Goal: Task Accomplishment & Management: Use online tool/utility

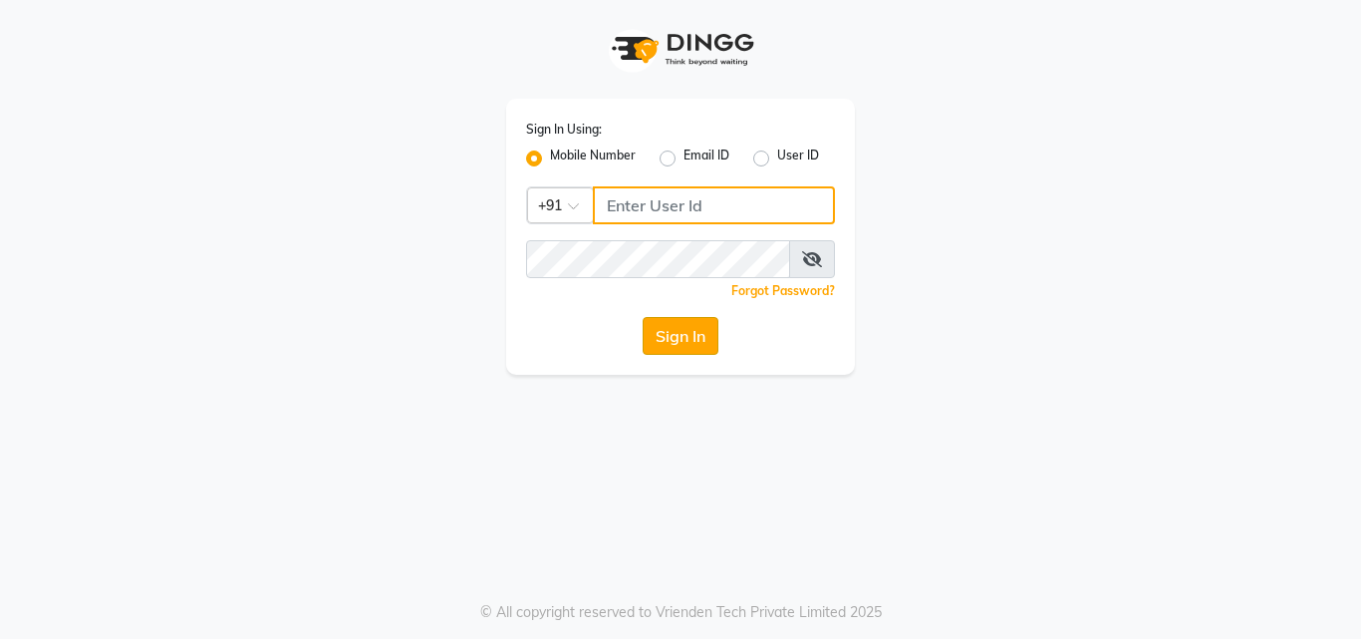
type input "7875017314"
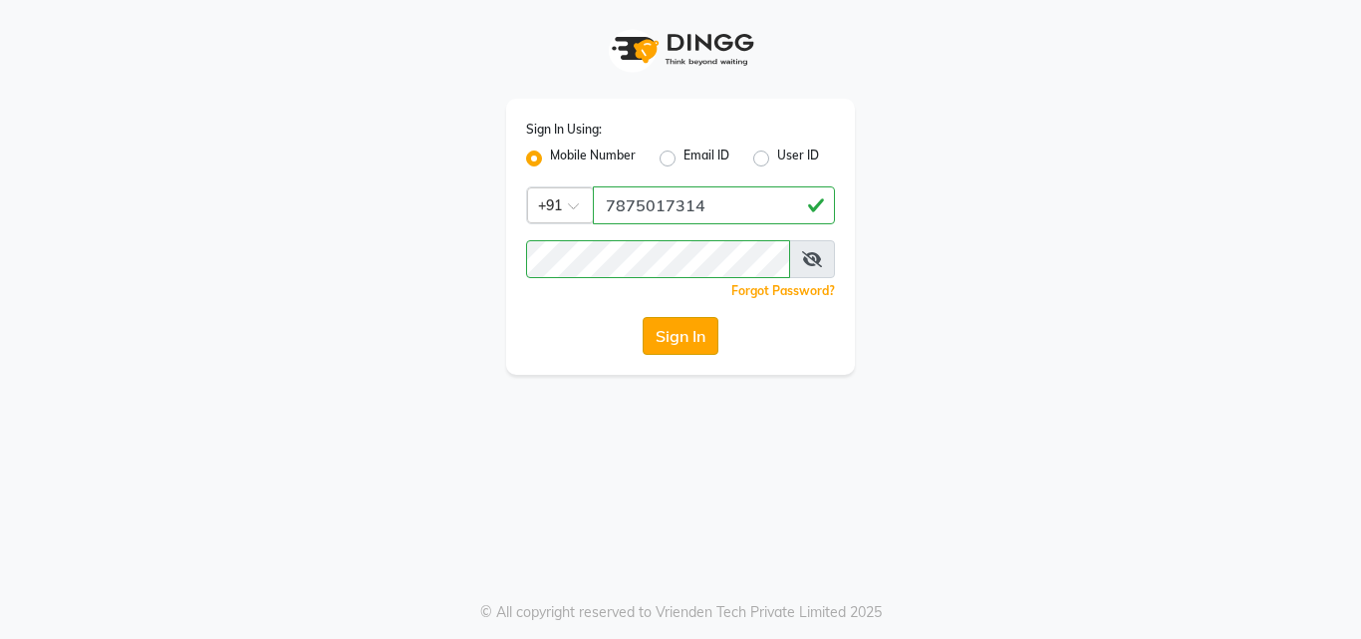
click at [670, 336] on button "Sign In" at bounding box center [681, 336] width 76 height 38
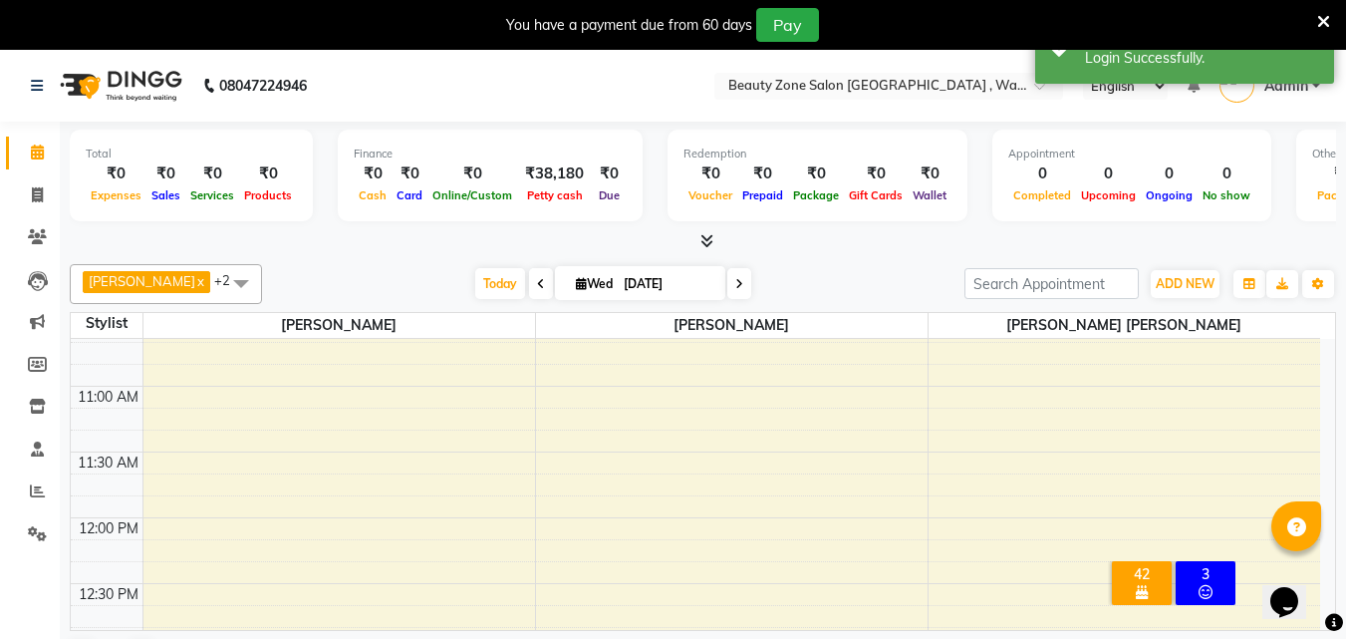
scroll to position [172, 0]
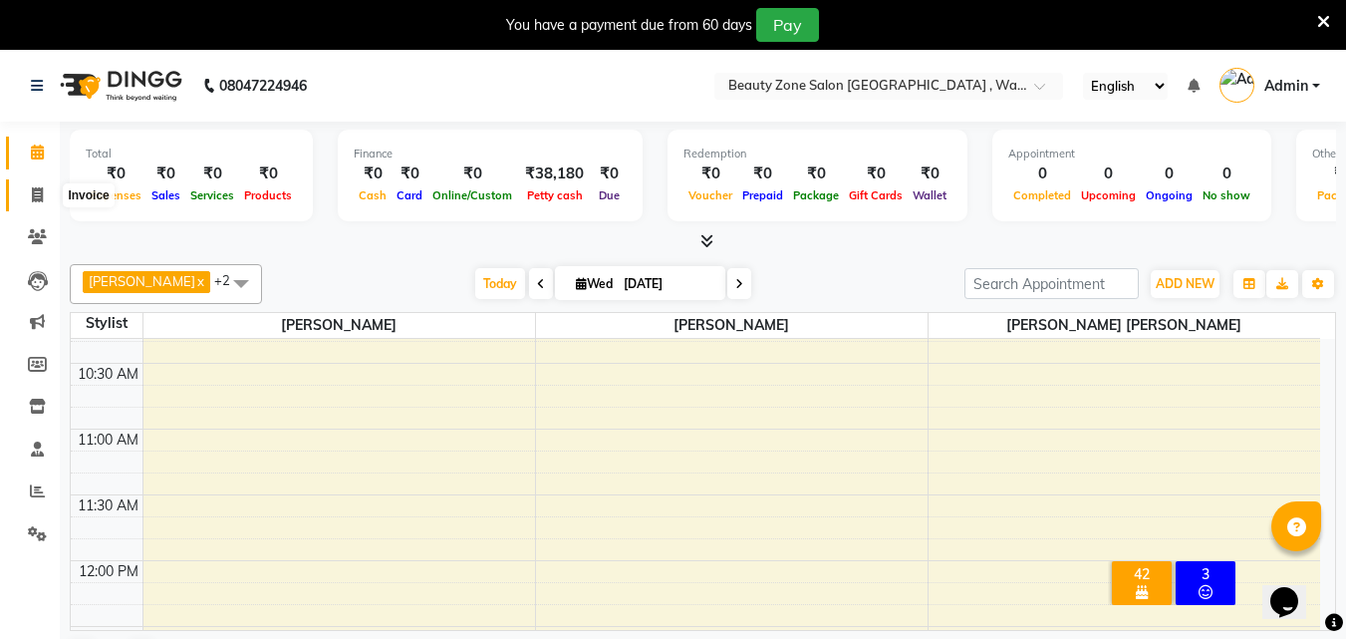
click at [39, 192] on icon at bounding box center [37, 194] width 11 height 15
select select "4568"
select select "service"
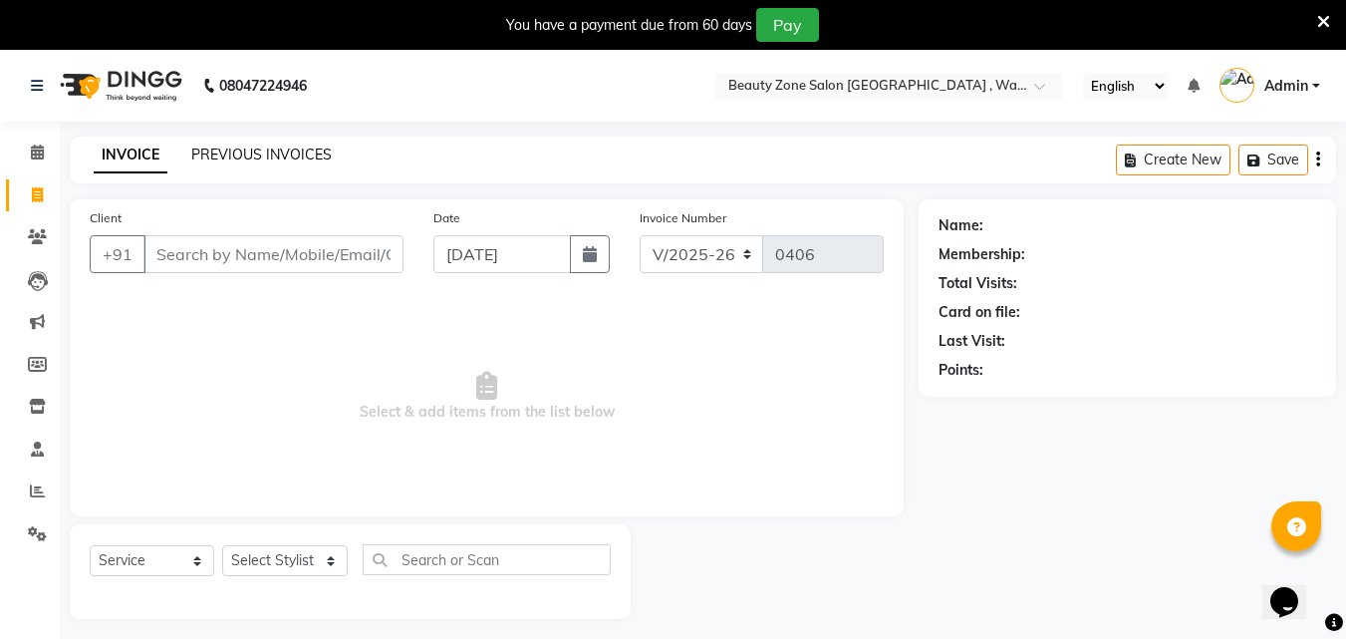
click at [315, 153] on link "PREVIOUS INVOICES" at bounding box center [261, 154] width 140 height 18
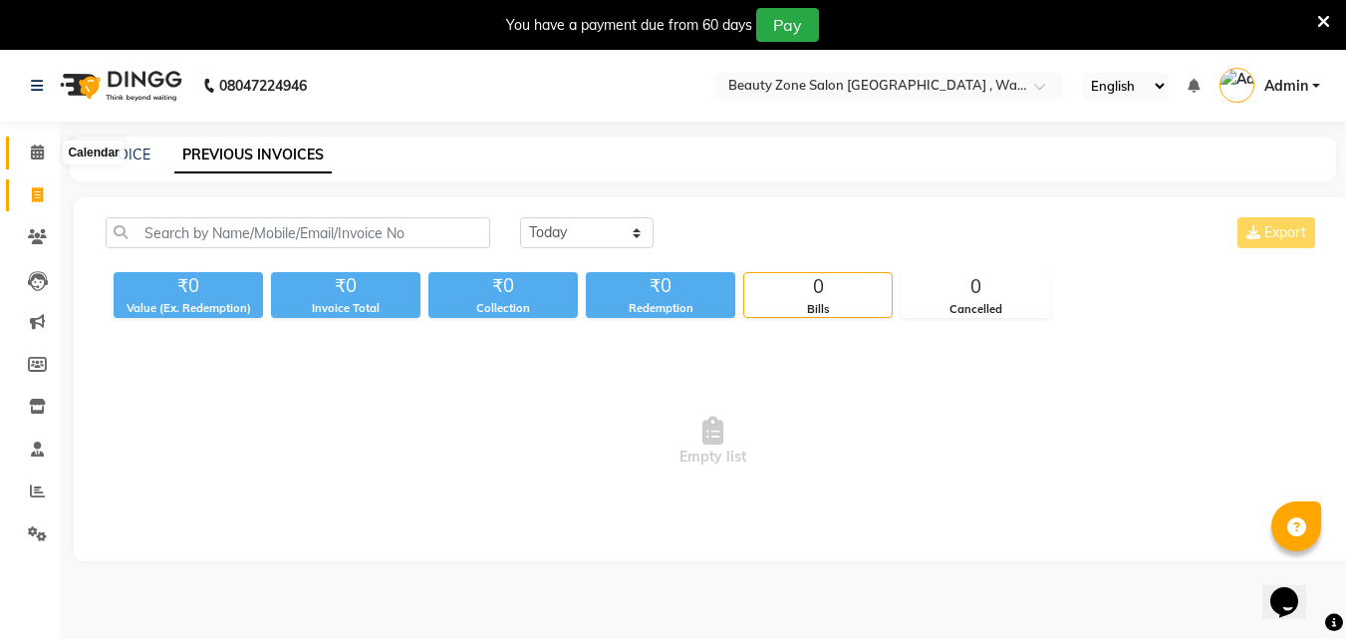
click at [44, 150] on icon at bounding box center [37, 151] width 13 height 15
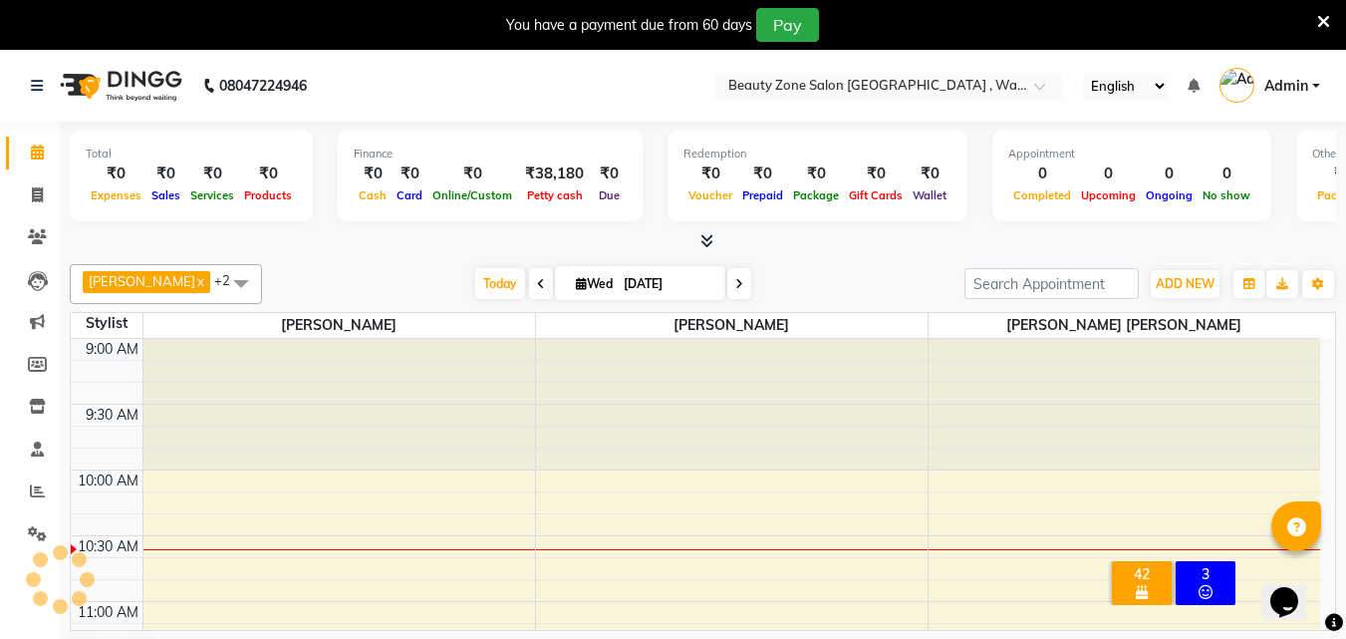
scroll to position [51, 0]
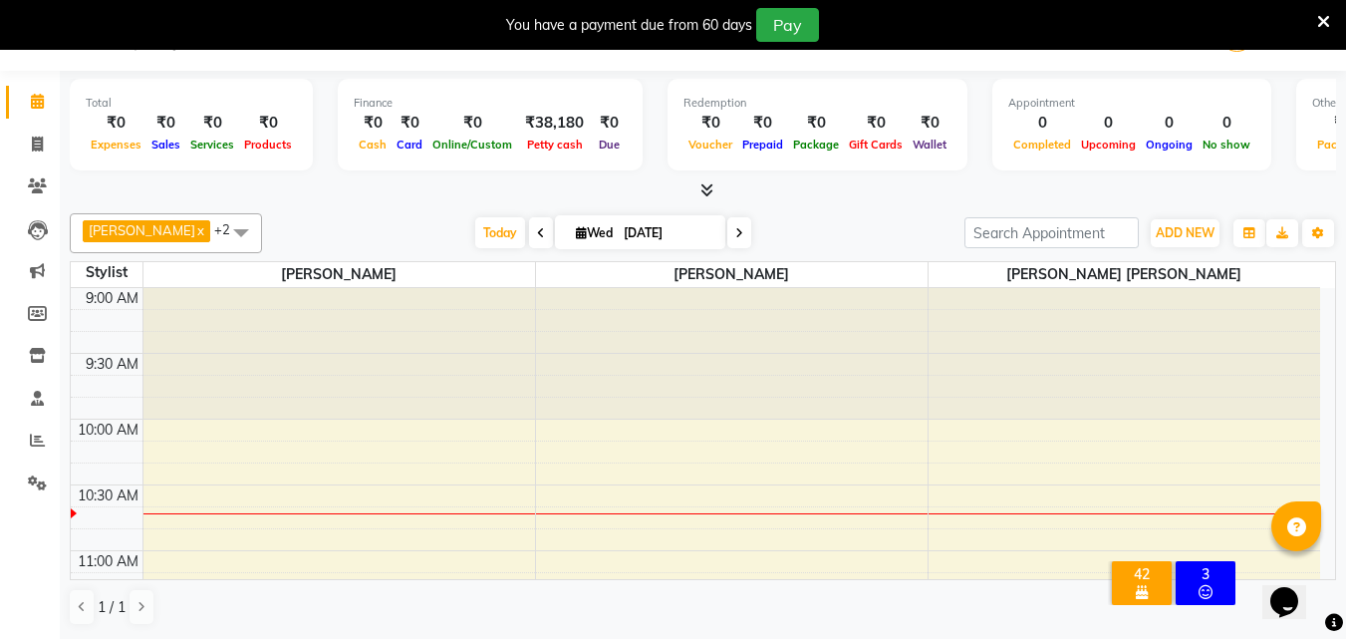
click at [1326, 19] on icon at bounding box center [1323, 22] width 13 height 18
